Goal: Check status

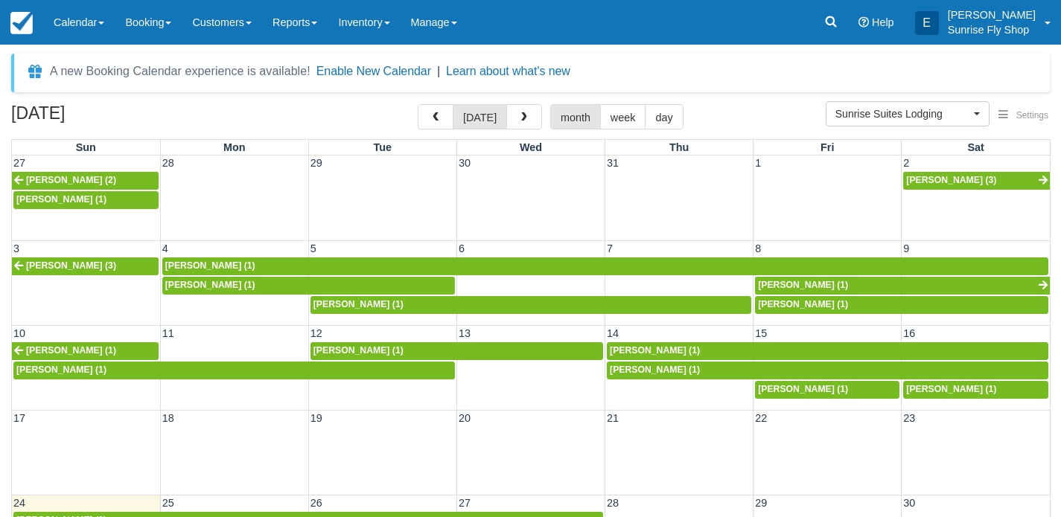
scroll to position [13, 0]
click at [519, 115] on span "button" at bounding box center [524, 117] width 10 height 10
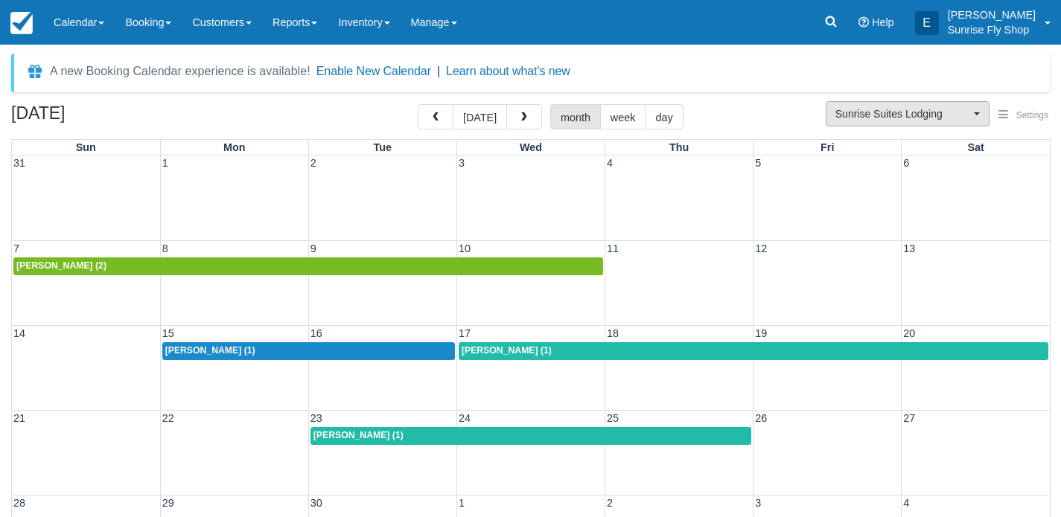
click at [870, 113] on span "Sunrise Suites Lodging" at bounding box center [902, 113] width 135 height 15
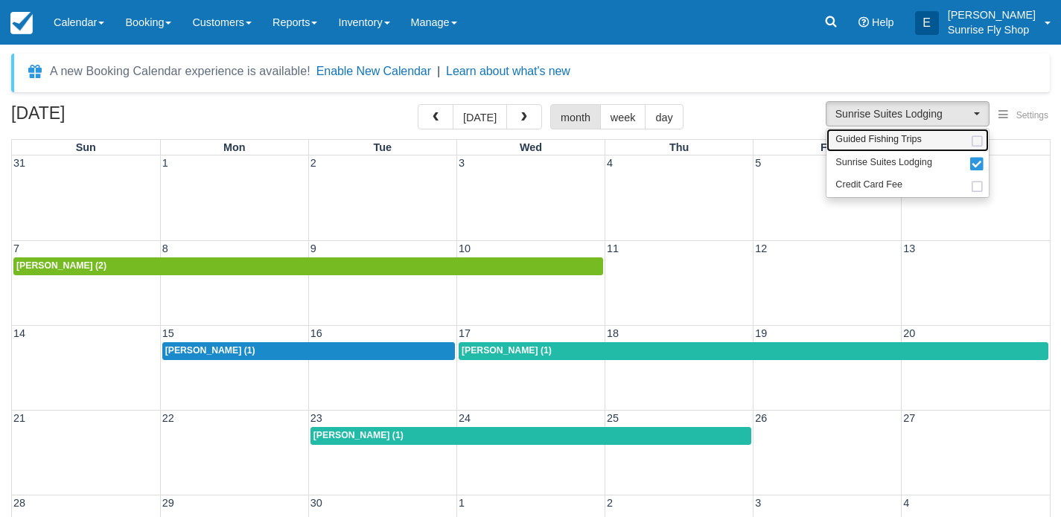
click at [867, 133] on span "Guided Fishing Trips" at bounding box center [878, 139] width 86 height 13
select select "2"
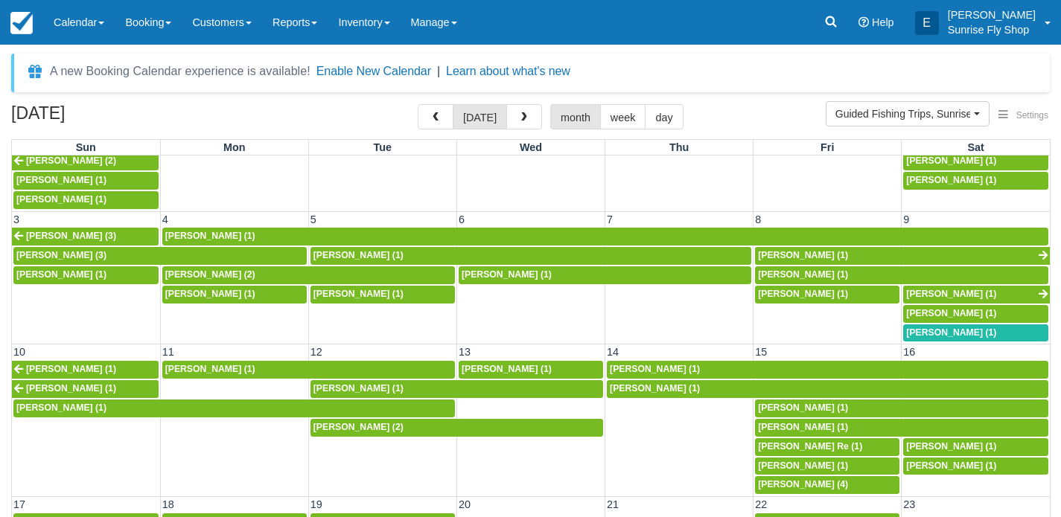
scroll to position [37, 0]
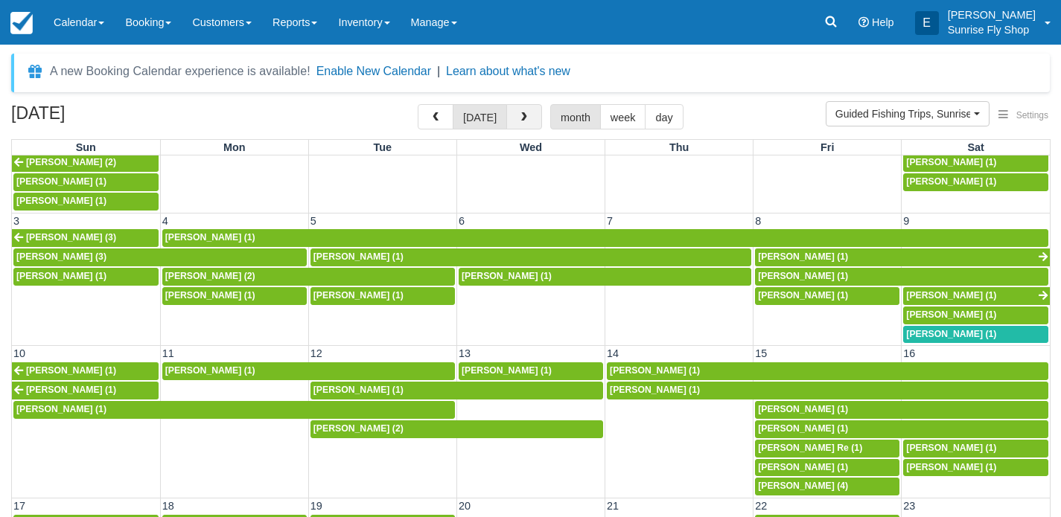
click at [514, 122] on button "button" at bounding box center [524, 116] width 36 height 25
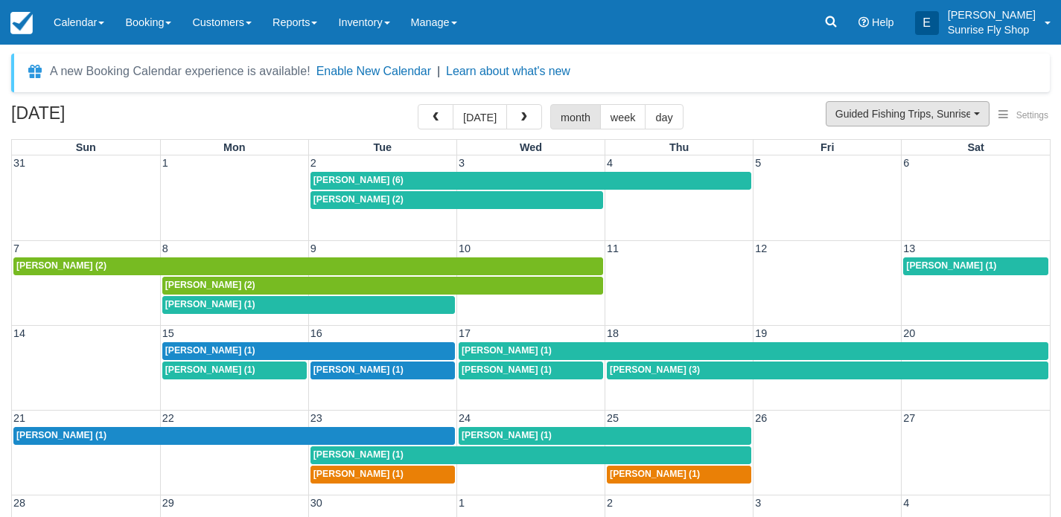
click at [899, 103] on button "Guided Fishing Trips, Sunrise Suites Lodging" at bounding box center [907, 113] width 164 height 25
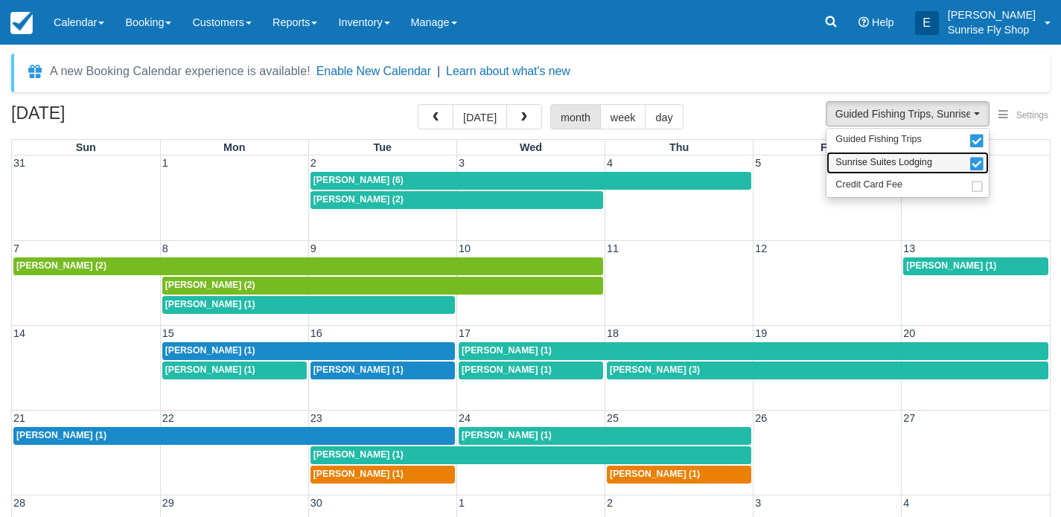
click at [873, 162] on span "Sunrise Suites Lodging" at bounding box center [883, 162] width 97 height 13
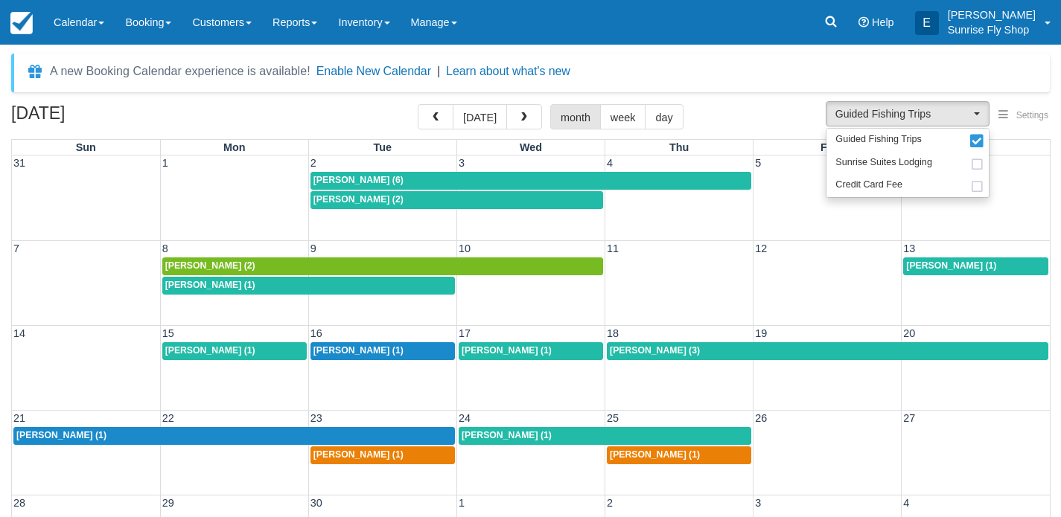
click at [93, 432] on div "Thomas Light (1)" at bounding box center [233, 436] width 435 height 12
